Goal: Transaction & Acquisition: Obtain resource

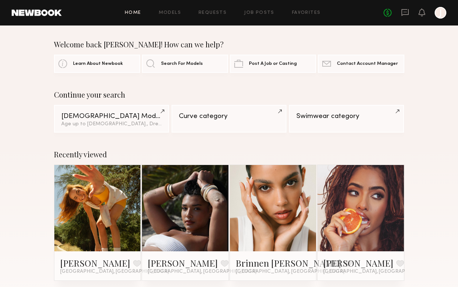
click at [441, 15] on div at bounding box center [440, 13] width 12 height 12
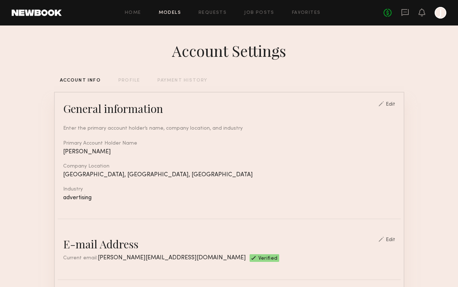
click at [166, 13] on link "Models" at bounding box center [170, 13] width 22 height 5
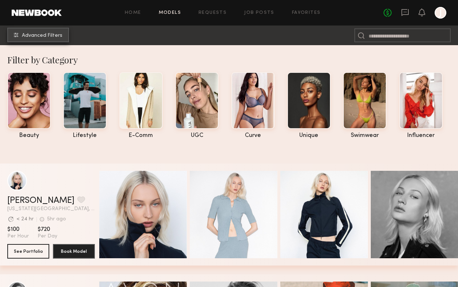
click at [47, 33] on span "Advanced Filters" at bounding box center [42, 35] width 40 height 5
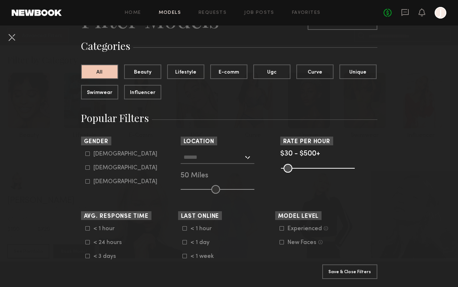
scroll to position [50, 0]
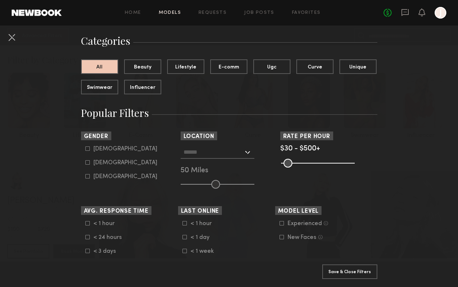
click at [86, 163] on icon at bounding box center [87, 162] width 4 height 4
type input "**"
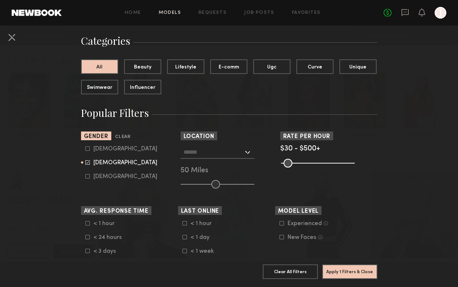
drag, startPoint x: 351, startPoint y: 163, endPoint x: 364, endPoint y: 161, distance: 13.9
click at [355, 161] on input "range" at bounding box center [318, 163] width 74 height 9
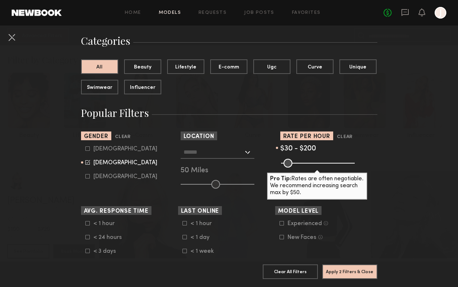
drag, startPoint x: 352, startPoint y: 164, endPoint x: 309, endPoint y: 166, distance: 43.1
type input "***"
click at [309, 166] on input "range" at bounding box center [318, 163] width 74 height 9
click at [246, 152] on div at bounding box center [218, 152] width 74 height 13
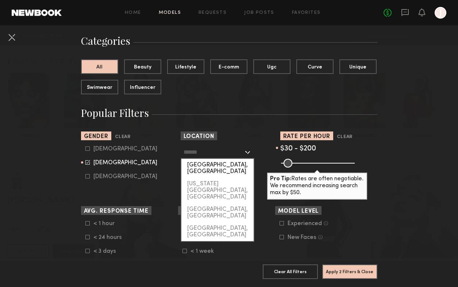
click at [228, 162] on div "[GEOGRAPHIC_DATA], [GEOGRAPHIC_DATA]" at bounding box center [217, 168] width 72 height 19
type input "**********"
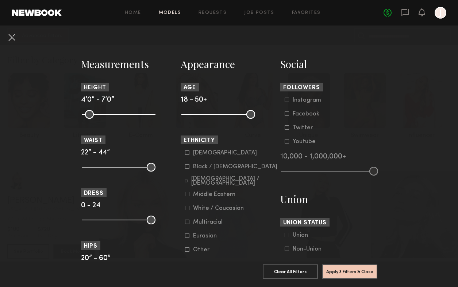
scroll to position [299, 0]
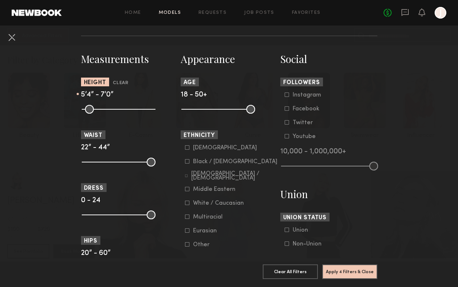
drag, startPoint x: 86, startPoint y: 110, endPoint x: 115, endPoint y: 110, distance: 28.1
type input "**"
click at [115, 110] on input "range" at bounding box center [119, 109] width 74 height 9
type input "**"
drag, startPoint x: 151, startPoint y: 111, endPoint x: 127, endPoint y: 110, distance: 23.4
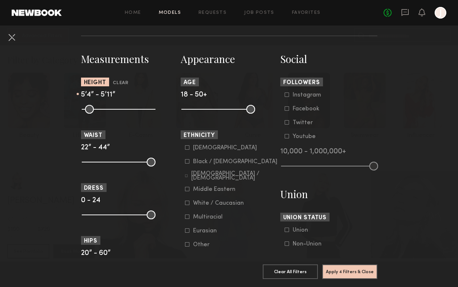
click at [127, 110] on input "range" at bounding box center [119, 109] width 74 height 9
drag, startPoint x: 252, startPoint y: 109, endPoint x: 228, endPoint y: 109, distance: 24.8
type input "**"
click at [228, 109] on input "range" at bounding box center [218, 109] width 74 height 9
drag, startPoint x: 187, startPoint y: 111, endPoint x: 193, endPoint y: 111, distance: 5.5
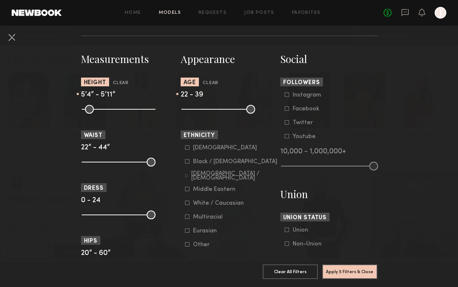
type input "**"
click at [193, 111] on input "range" at bounding box center [218, 109] width 74 height 9
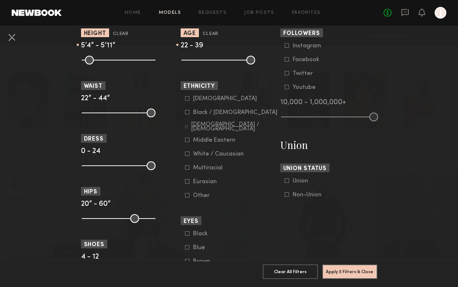
scroll to position [361, 0]
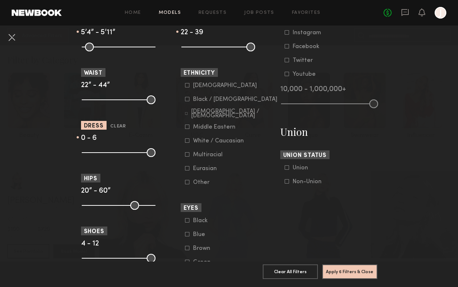
type input "*"
drag, startPoint x: 151, startPoint y: 154, endPoint x: 104, endPoint y: 152, distance: 47.8
click at [104, 152] on input "range" at bounding box center [119, 152] width 74 height 9
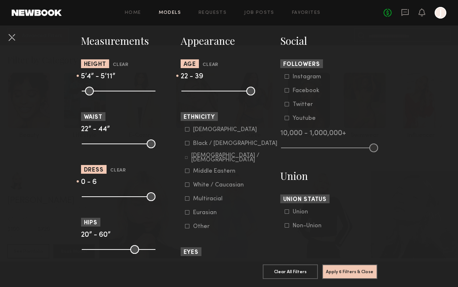
scroll to position [318, 0]
click at [286, 228] on icon at bounding box center [287, 225] width 4 height 4
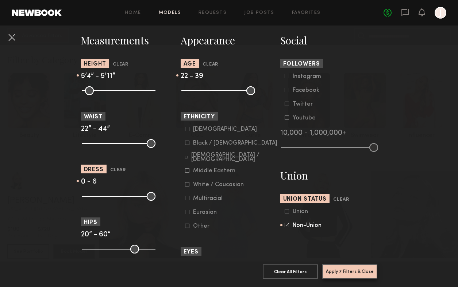
click at [338, 273] on button "Apply 7 Filters & Close" at bounding box center [349, 271] width 55 height 15
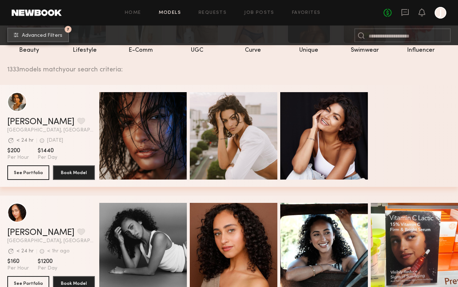
scroll to position [90, 0]
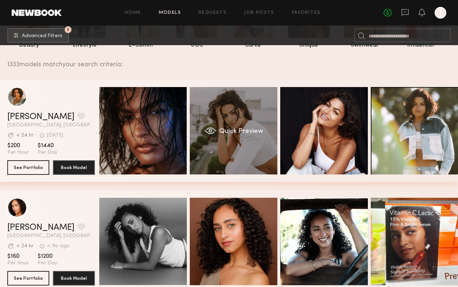
click at [228, 133] on span "Quick Preview" at bounding box center [241, 131] width 44 height 7
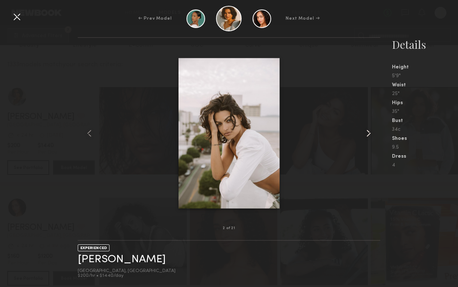
click at [371, 132] on common-icon at bounding box center [369, 134] width 12 height 12
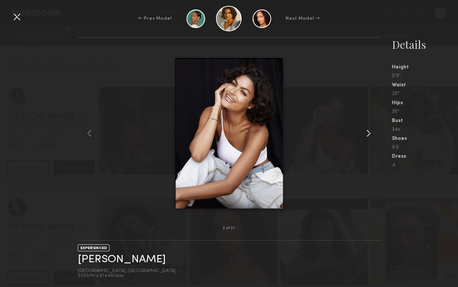
click at [371, 132] on common-icon at bounding box center [369, 134] width 12 height 12
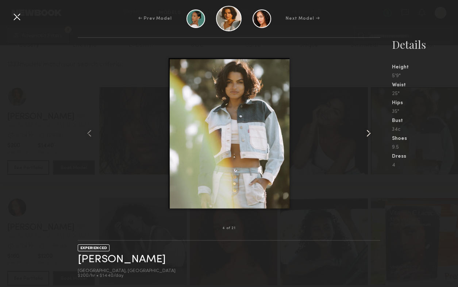
click at [371, 132] on common-icon at bounding box center [369, 134] width 12 height 12
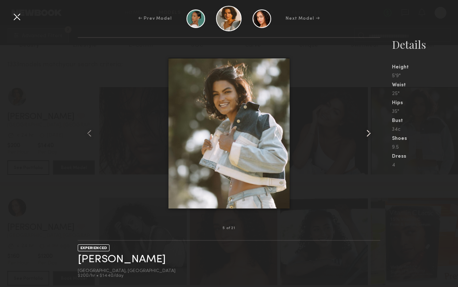
click at [371, 132] on common-icon at bounding box center [369, 134] width 12 height 12
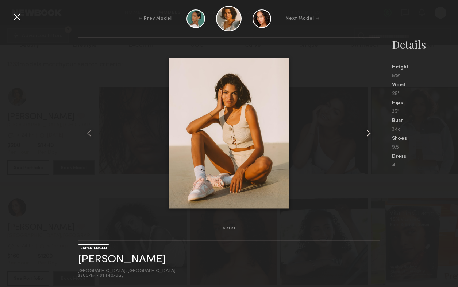
click at [371, 132] on common-icon at bounding box center [369, 134] width 12 height 12
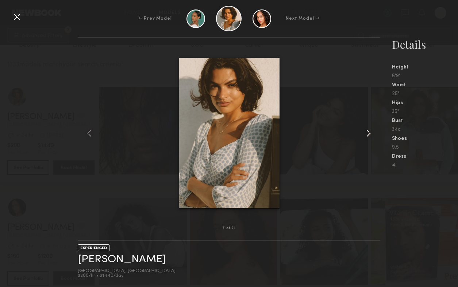
click at [371, 132] on common-icon at bounding box center [369, 134] width 12 height 12
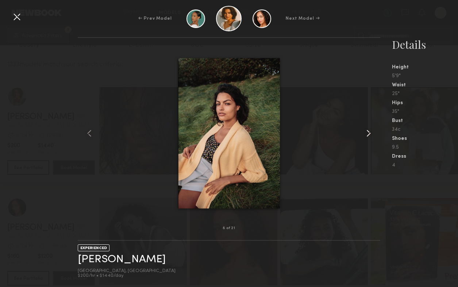
click at [371, 132] on common-icon at bounding box center [369, 134] width 12 height 12
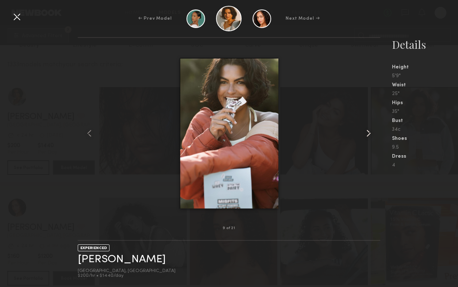
click at [371, 132] on common-icon at bounding box center [369, 134] width 12 height 12
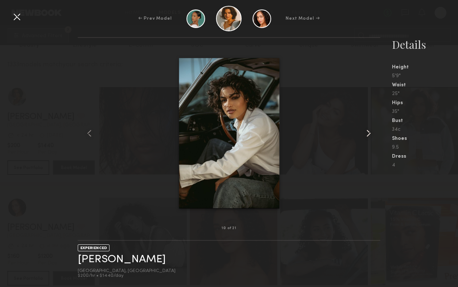
click at [371, 132] on common-icon at bounding box center [369, 134] width 12 height 12
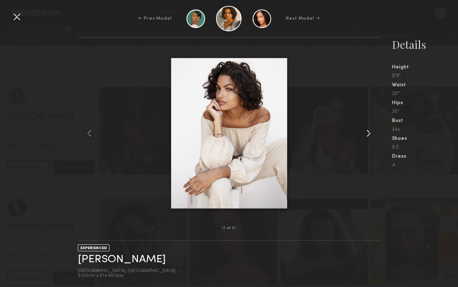
click at [371, 132] on common-icon at bounding box center [369, 134] width 12 height 12
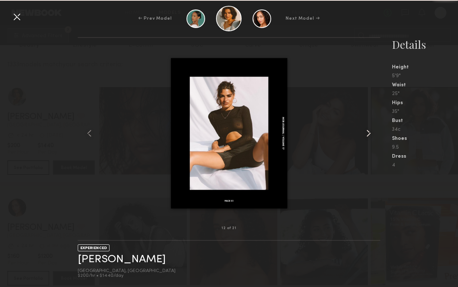
click at [371, 132] on common-icon at bounding box center [369, 134] width 12 height 12
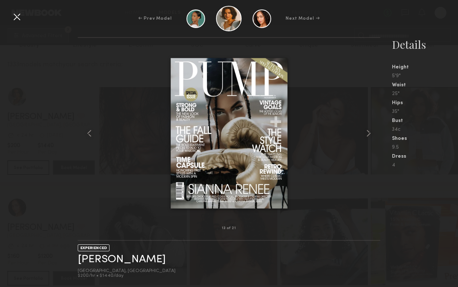
click at [16, 17] on div at bounding box center [17, 17] width 12 height 12
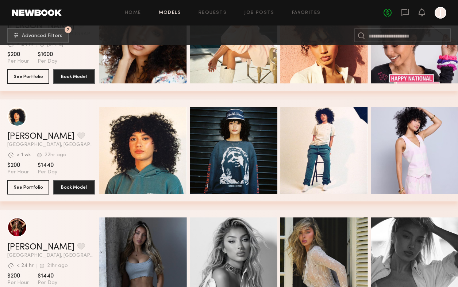
scroll to position [3078, 0]
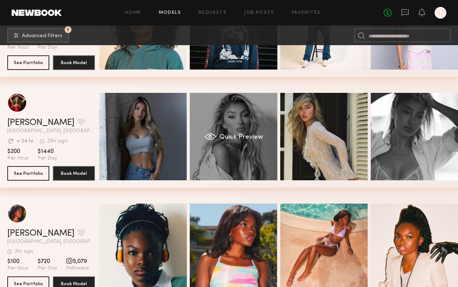
click at [243, 133] on div "Quick Preview" at bounding box center [234, 137] width 88 height 88
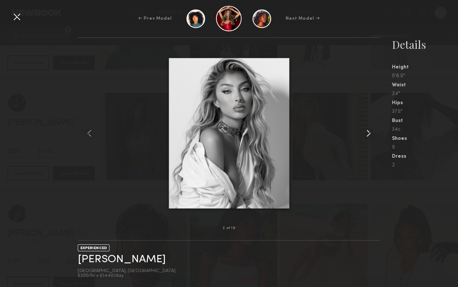
click at [369, 135] on common-icon at bounding box center [369, 134] width 12 height 12
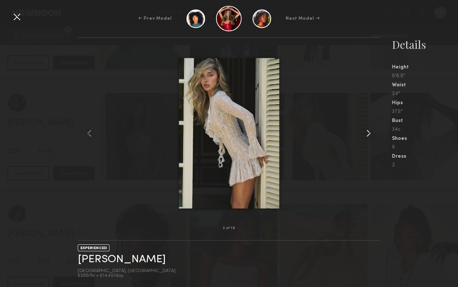
click at [369, 135] on common-icon at bounding box center [369, 134] width 12 height 12
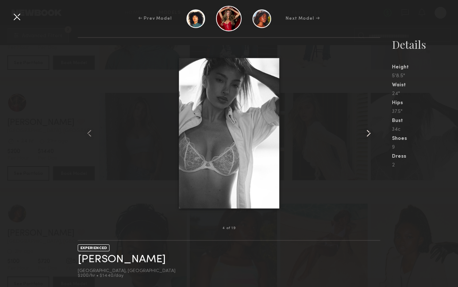
click at [369, 135] on common-icon at bounding box center [369, 134] width 12 height 12
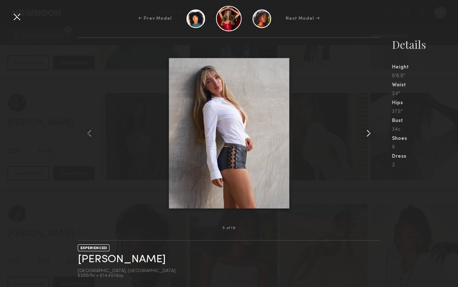
click at [369, 135] on common-icon at bounding box center [369, 134] width 12 height 12
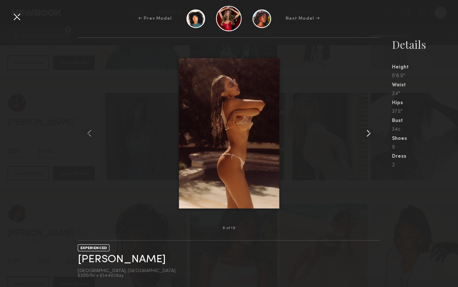
click at [371, 131] on common-icon at bounding box center [369, 134] width 12 height 12
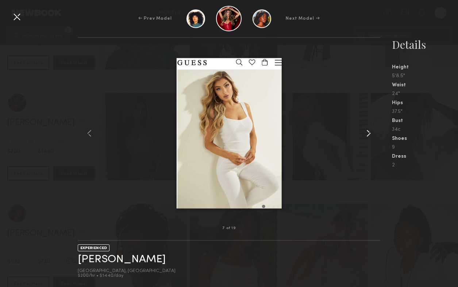
click at [371, 131] on common-icon at bounding box center [369, 134] width 12 height 12
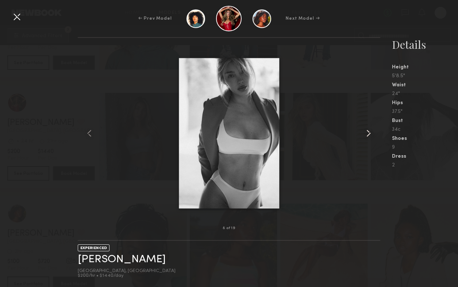
click at [371, 131] on common-icon at bounding box center [369, 134] width 12 height 12
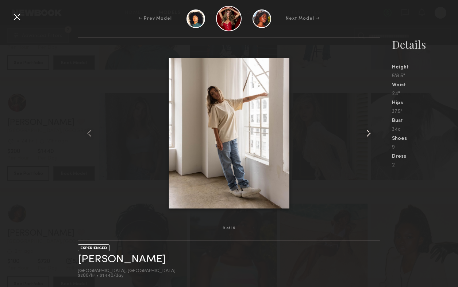
click at [371, 131] on common-icon at bounding box center [369, 134] width 12 height 12
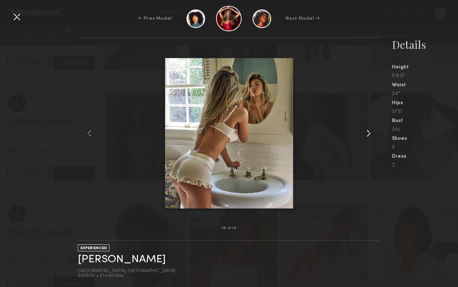
click at [371, 131] on common-icon at bounding box center [369, 134] width 12 height 12
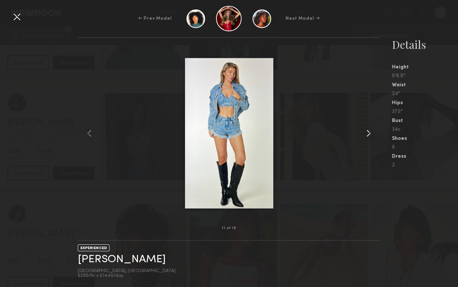
click at [371, 131] on common-icon at bounding box center [369, 134] width 12 height 12
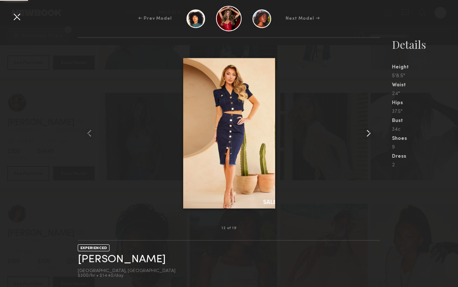
click at [371, 131] on common-icon at bounding box center [369, 134] width 12 height 12
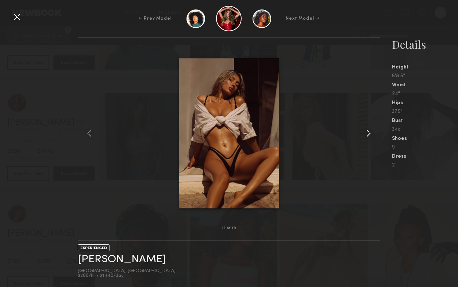
click at [371, 131] on common-icon at bounding box center [369, 134] width 12 height 12
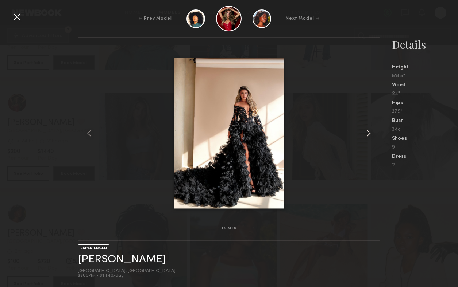
click at [371, 131] on common-icon at bounding box center [369, 134] width 12 height 12
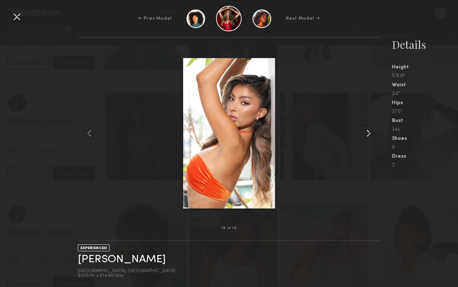
click at [371, 131] on common-icon at bounding box center [369, 134] width 12 height 12
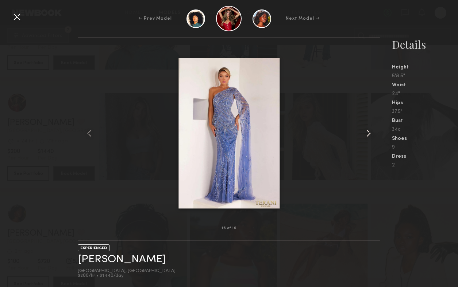
click at [371, 131] on common-icon at bounding box center [369, 134] width 12 height 12
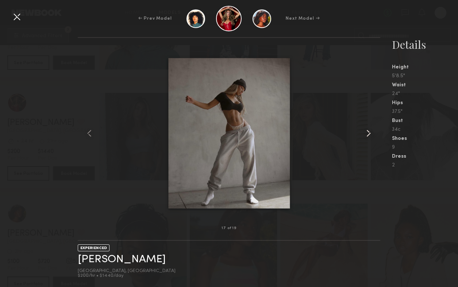
click at [371, 131] on common-icon at bounding box center [369, 134] width 12 height 12
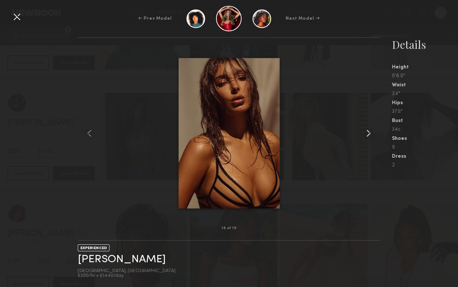
click at [371, 131] on common-icon at bounding box center [369, 134] width 12 height 12
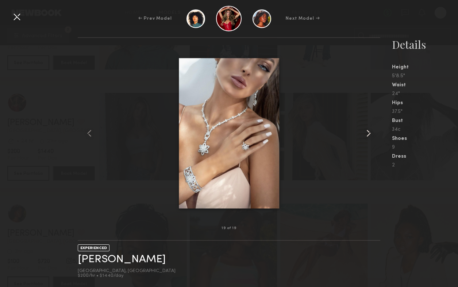
click at [371, 131] on common-icon at bounding box center [369, 134] width 12 height 12
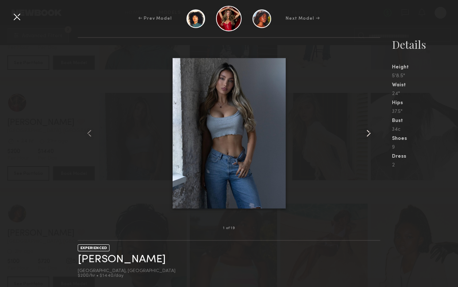
click at [371, 131] on common-icon at bounding box center [369, 134] width 12 height 12
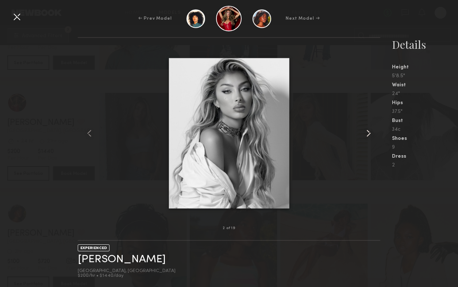
click at [371, 131] on common-icon at bounding box center [369, 134] width 12 height 12
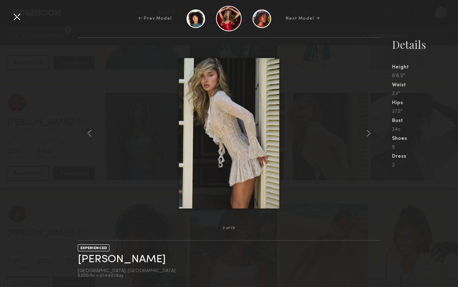
click at [19, 16] on div at bounding box center [17, 17] width 12 height 12
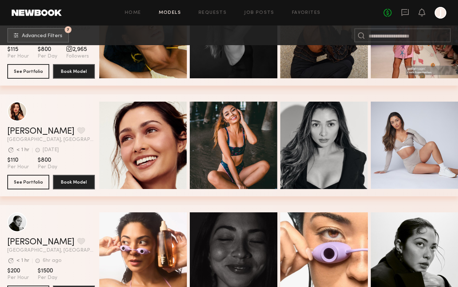
scroll to position [5291, 0]
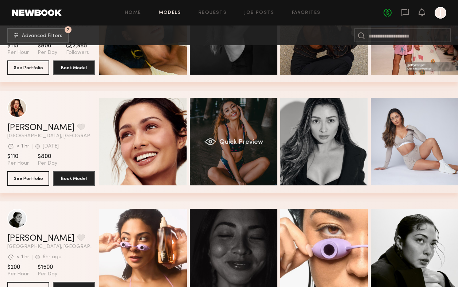
click at [252, 141] on span "Quick Preview" at bounding box center [241, 142] width 44 height 7
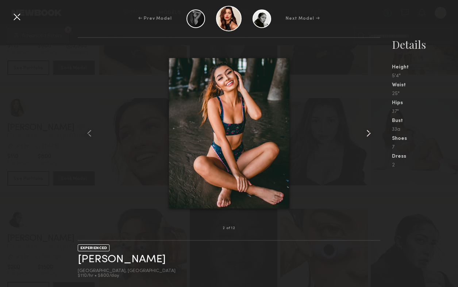
click at [368, 133] on common-icon at bounding box center [369, 134] width 12 height 12
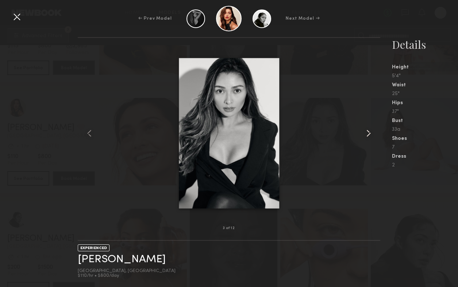
click at [368, 133] on common-icon at bounding box center [369, 134] width 12 height 12
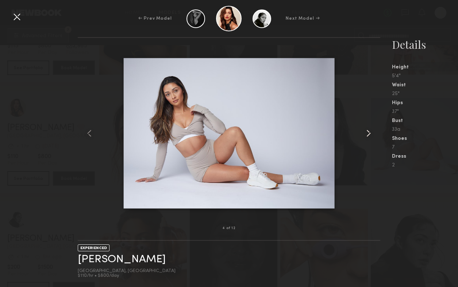
click at [368, 134] on common-icon at bounding box center [369, 134] width 12 height 12
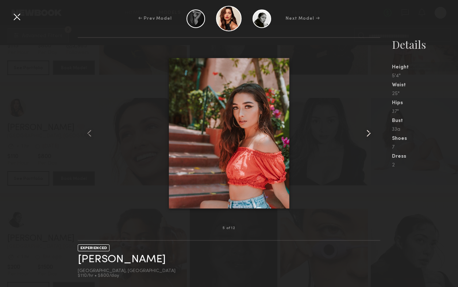
click at [368, 134] on common-icon at bounding box center [369, 134] width 12 height 12
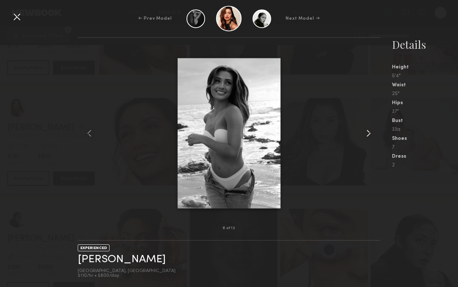
click at [368, 134] on common-icon at bounding box center [369, 134] width 12 height 12
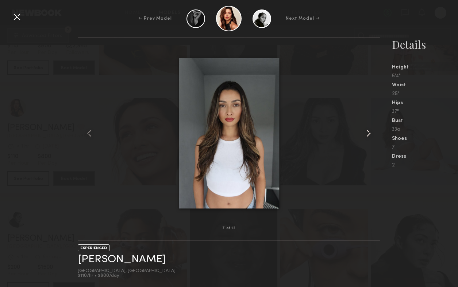
click at [368, 134] on common-icon at bounding box center [369, 134] width 12 height 12
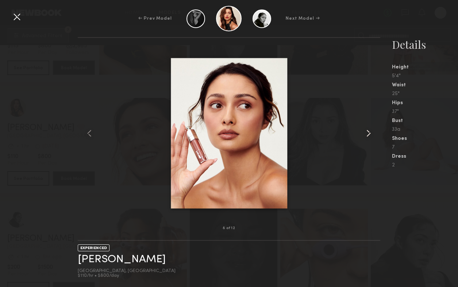
click at [368, 134] on common-icon at bounding box center [369, 134] width 12 height 12
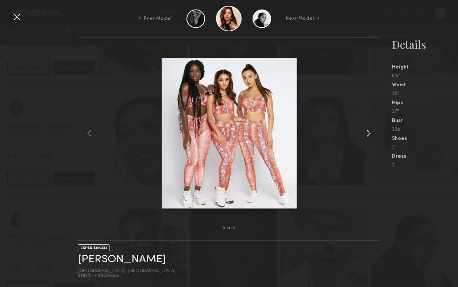
click at [368, 134] on common-icon at bounding box center [369, 134] width 12 height 12
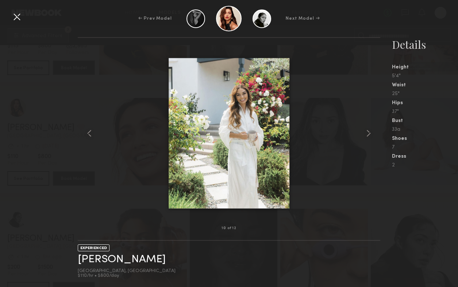
click at [15, 17] on div at bounding box center [17, 17] width 12 height 12
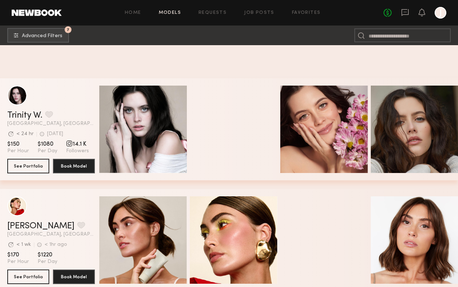
scroll to position [11242, 0]
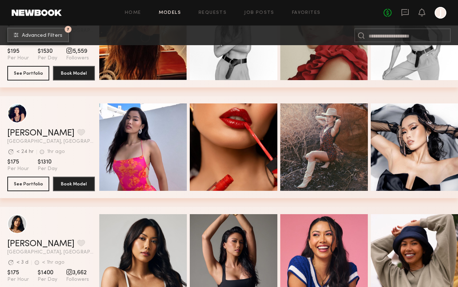
click at [37, 34] on span "Advanced Filters" at bounding box center [42, 35] width 40 height 5
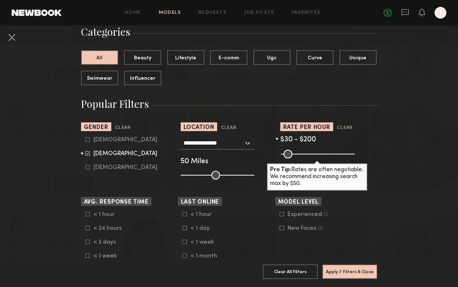
scroll to position [60, 0]
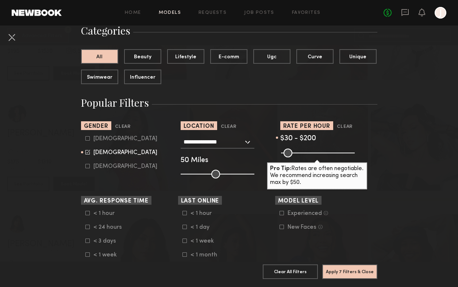
click at [249, 142] on div "**********" at bounding box center [218, 142] width 74 height 13
click at [259, 133] on nb-browse-filter "**********" at bounding box center [229, 149] width 97 height 57
click at [209, 176] on input "range" at bounding box center [218, 174] width 74 height 9
click at [205, 175] on input "range" at bounding box center [218, 174] width 74 height 9
type input "**"
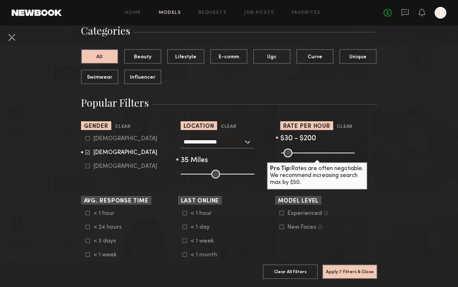
click at [204, 175] on input "range" at bounding box center [218, 174] width 74 height 9
type input "***"
click at [305, 152] on input "range" at bounding box center [318, 153] width 74 height 9
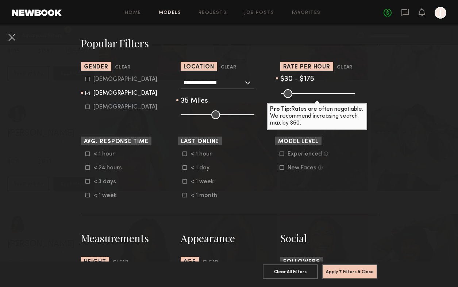
scroll to position [120, 0]
click at [344, 272] on button "Apply 7 Filters & Close" at bounding box center [349, 271] width 55 height 15
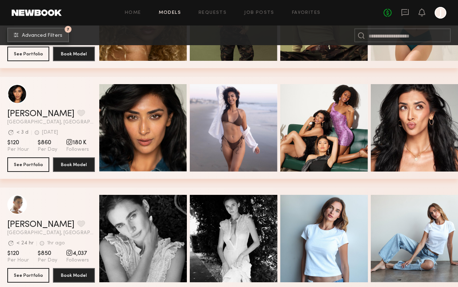
scroll to position [1590, 0]
